Goal: Transaction & Acquisition: Purchase product/service

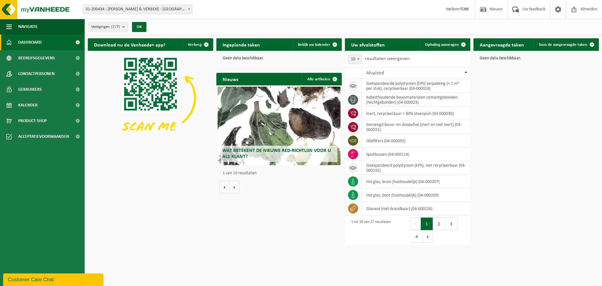
click at [271, 216] on html "Vestiging: 01-200434 - VULSTEKE & VERBEKE - POPERINGE 03-053149 - VULSTEKE & VE…" at bounding box center [301, 143] width 602 height 286
click at [29, 115] on span "Product Shop" at bounding box center [32, 121] width 29 height 16
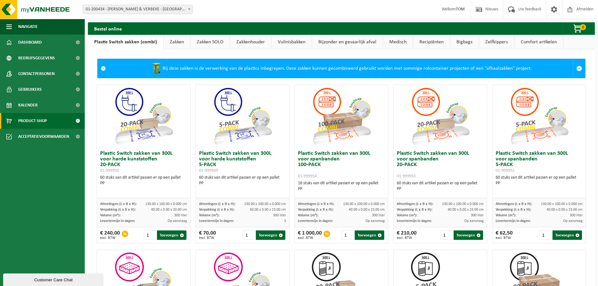
click at [183, 44] on link "Zakken" at bounding box center [176, 42] width 27 height 14
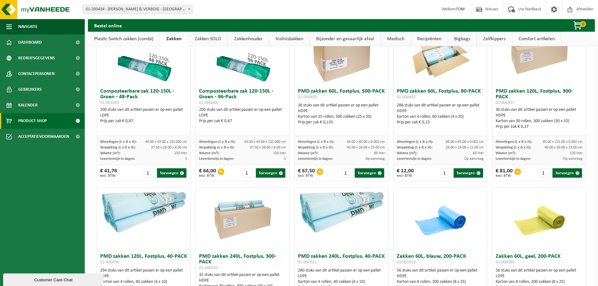
scroll to position [376, 0]
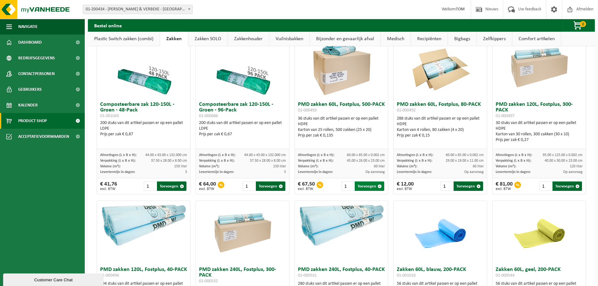
click at [359, 184] on button "Toevoegen" at bounding box center [368, 185] width 29 height 9
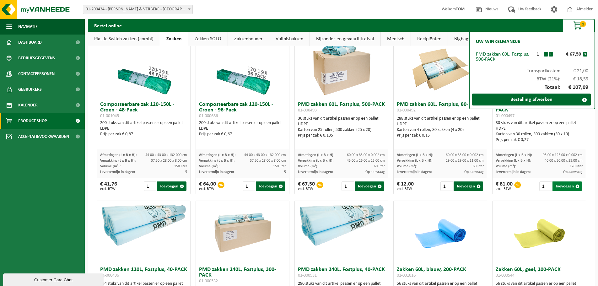
click at [552, 185] on button "Toevoegen" at bounding box center [566, 185] width 29 height 9
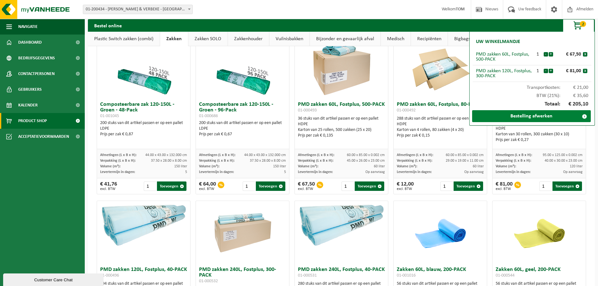
click at [526, 117] on link "Bestelling afwerken" at bounding box center [531, 116] width 119 height 12
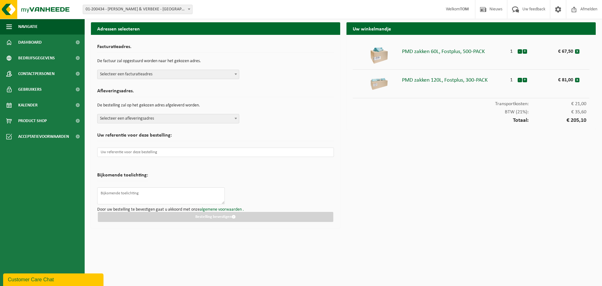
click at [236, 77] on span at bounding box center [236, 74] width 6 height 8
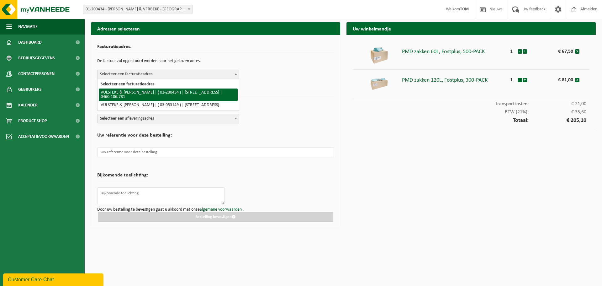
select select "932"
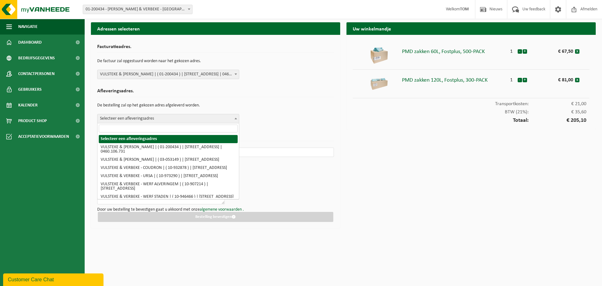
click at [235, 119] on span at bounding box center [236, 118] width 6 height 8
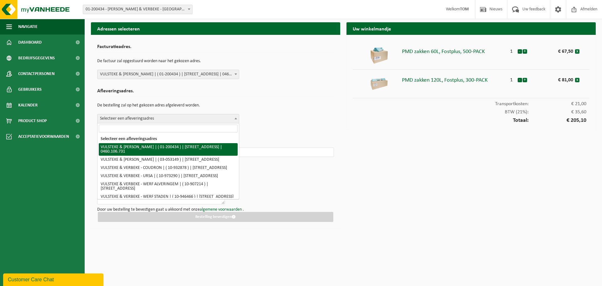
select select "932"
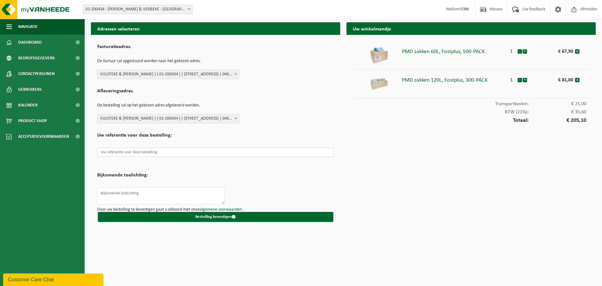
click at [175, 151] on input "text" at bounding box center [215, 151] width 237 height 9
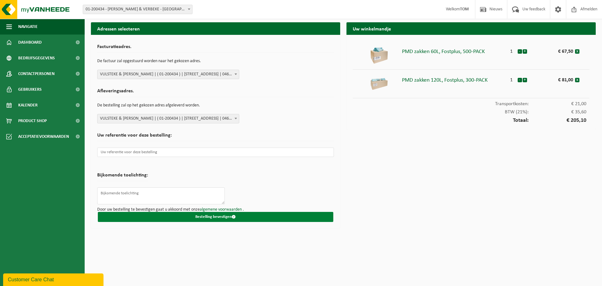
click at [194, 216] on button "Bestelling bevestigen" at bounding box center [216, 217] width 236 height 10
